Goal: Transaction & Acquisition: Purchase product/service

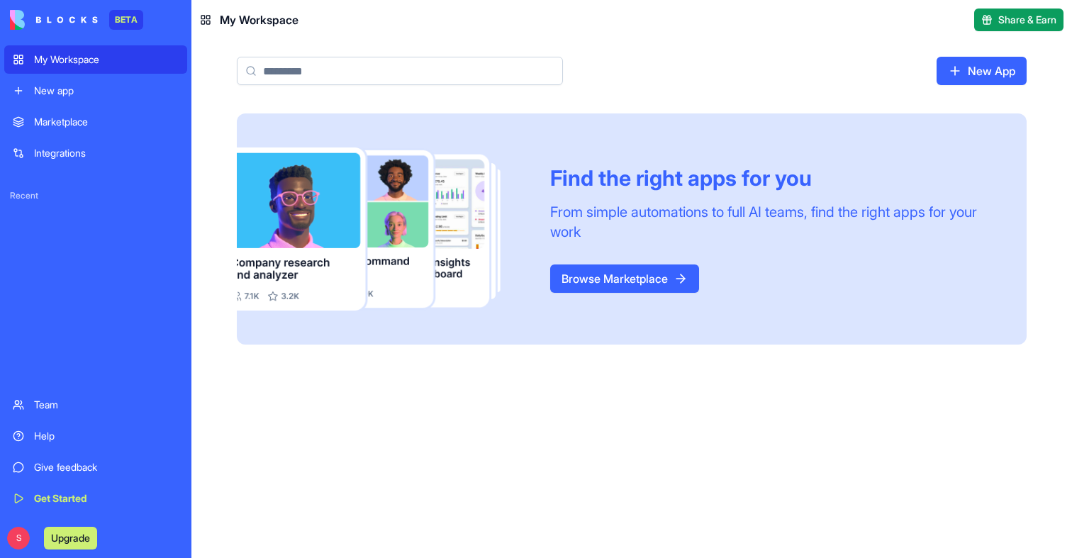
click at [60, 542] on button "Upgrade" at bounding box center [70, 538] width 53 height 23
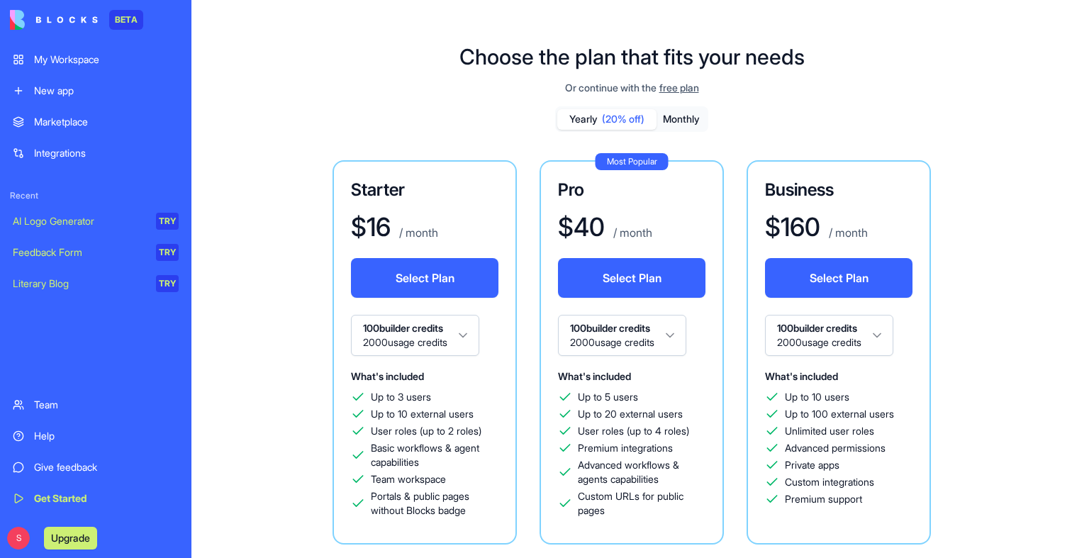
click at [236, 272] on div "Choose the plan that fits your needs Or continue with the free plan Yearly (20%…" at bounding box center [631, 411] width 880 height 781
click at [65, 534] on button "Upgrade" at bounding box center [70, 538] width 53 height 23
click at [43, 144] on link "Integrations" at bounding box center [95, 153] width 183 height 28
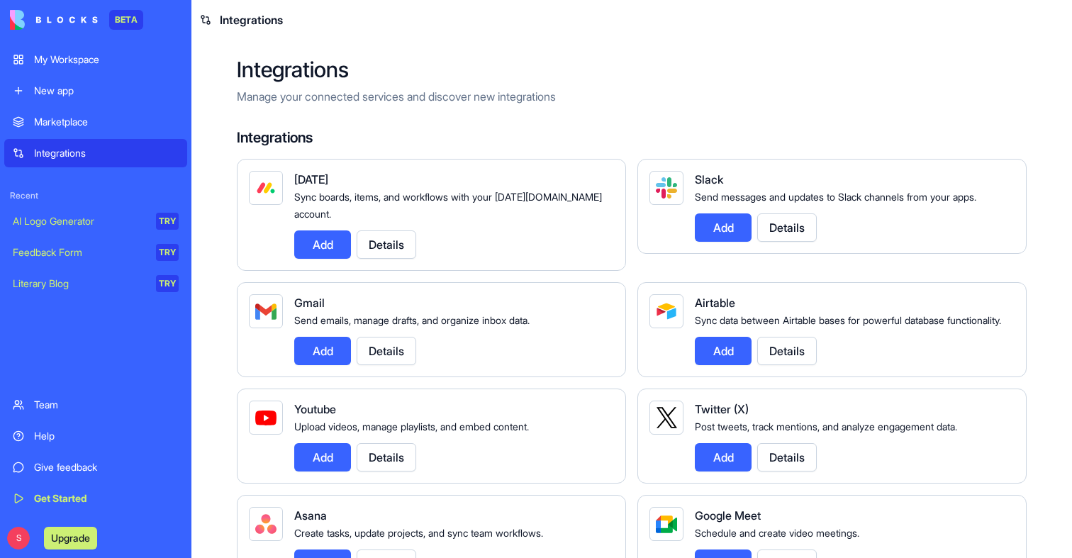
click at [72, 541] on button "Upgrade" at bounding box center [70, 538] width 53 height 23
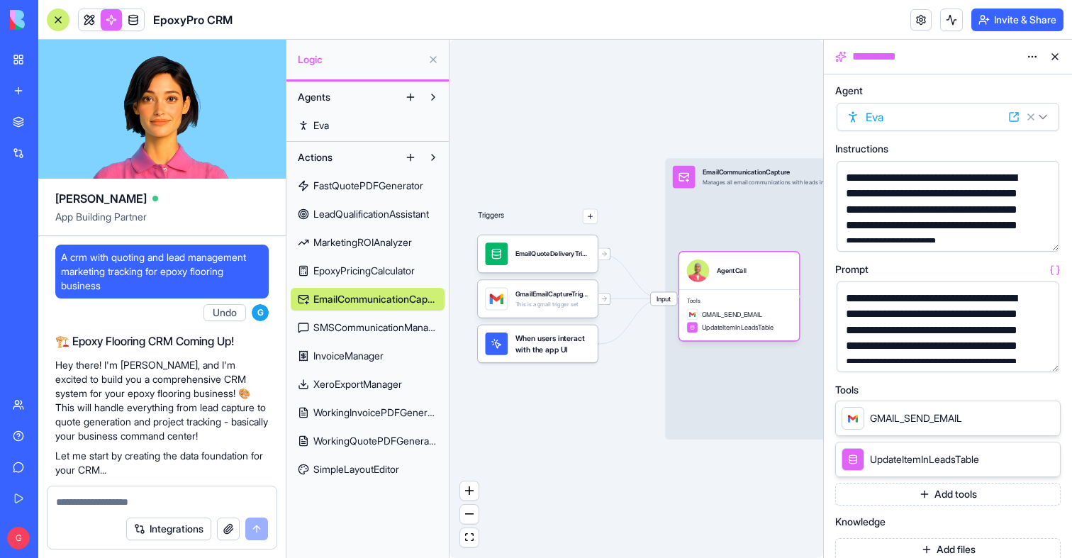
scroll to position [541, 0]
